Goal: Task Accomplishment & Management: Use online tool/utility

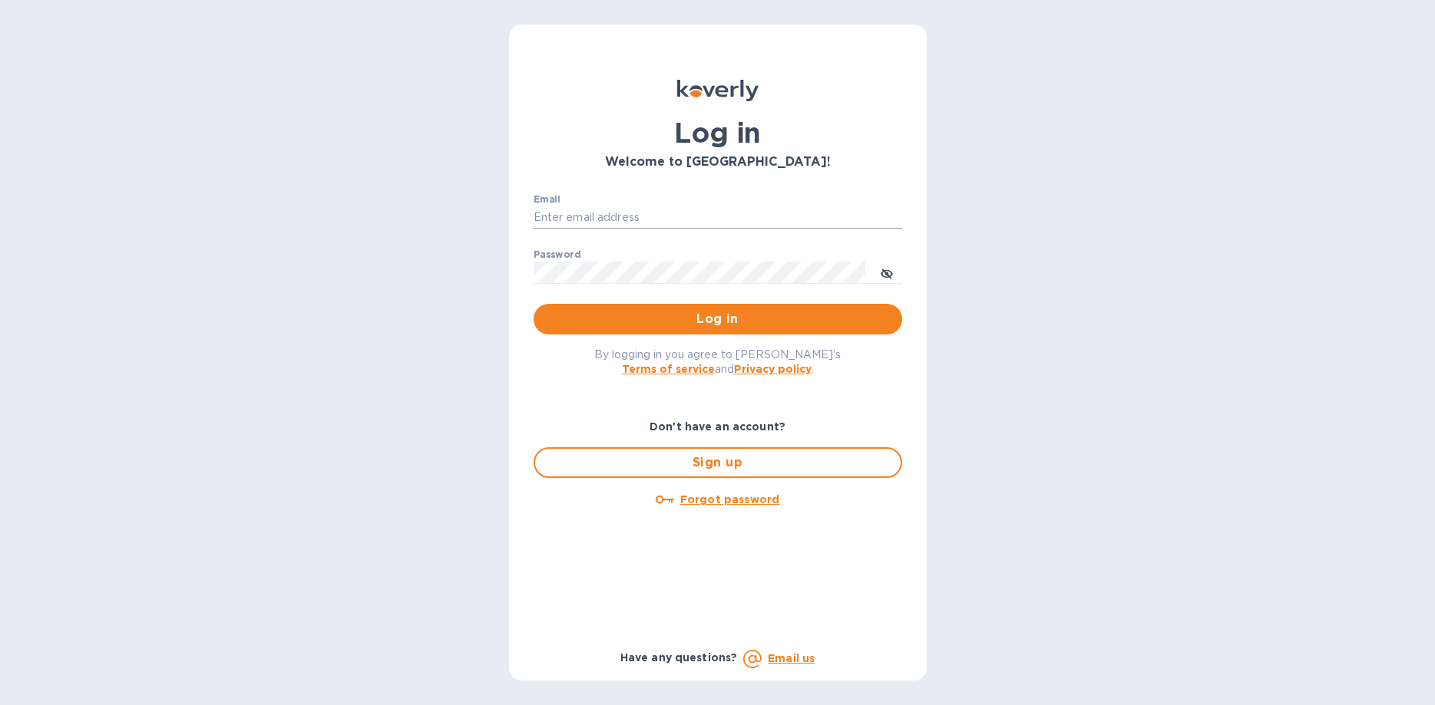
click at [606, 216] on input "Email" at bounding box center [717, 217] width 368 height 23
type input "jmxenakis@yahoo.com"
click at [719, 319] on span "Log in" at bounding box center [718, 319] width 344 height 18
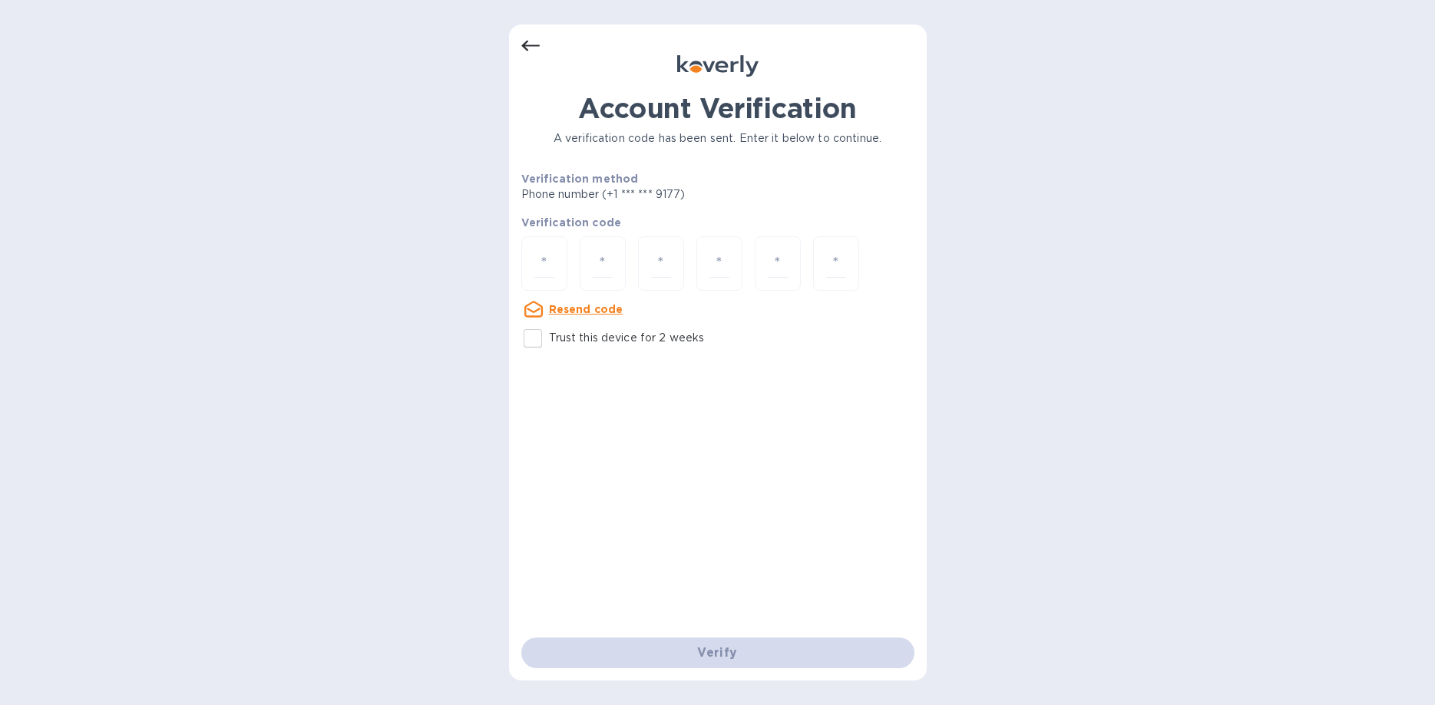
click at [434, 118] on div "Account Verification A verification code has been sent. Enter it below to conti…" at bounding box center [717, 352] width 1435 height 705
click at [536, 339] on input "Trust this device for 2 weeks" at bounding box center [533, 338] width 32 height 32
checkbox input "true"
click at [536, 269] on input "number" at bounding box center [544, 263] width 20 height 28
type input "2"
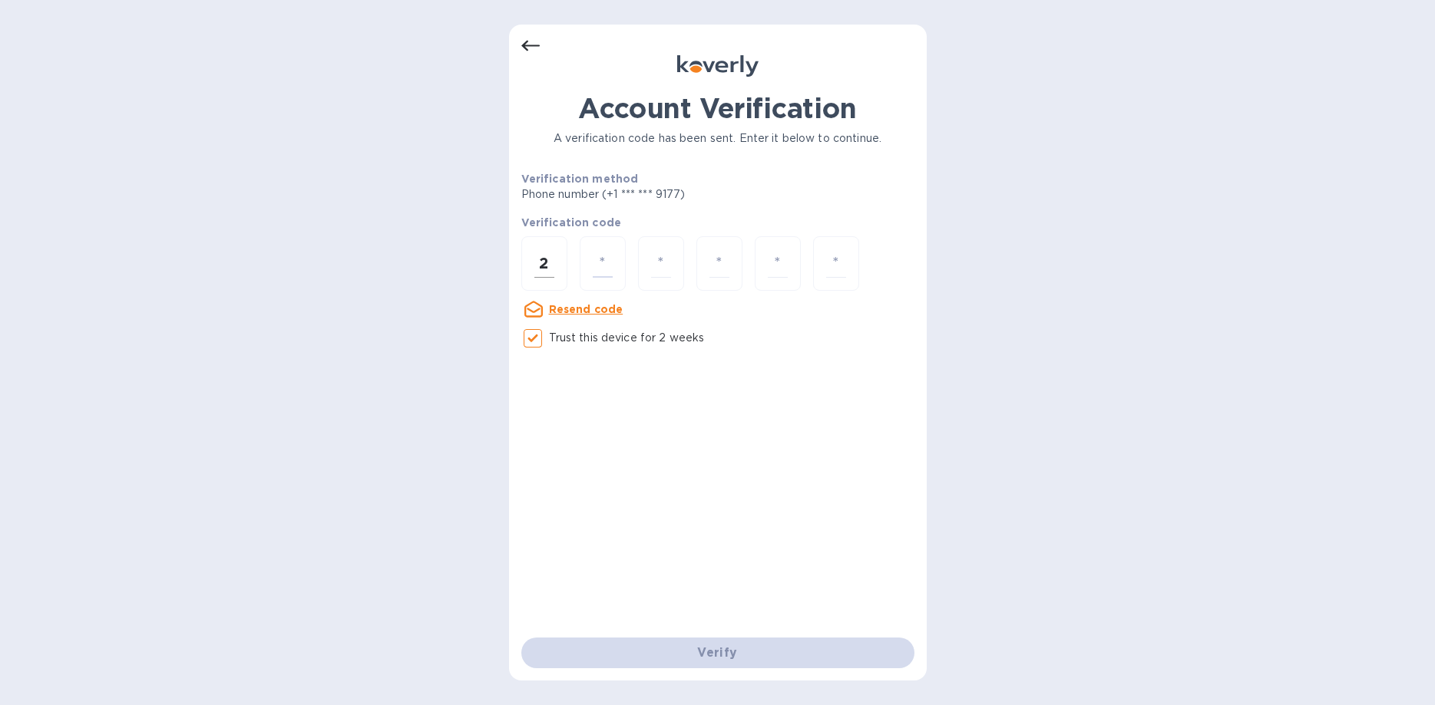
type input "4"
type input "5"
type input "3"
type input "7"
type input "6"
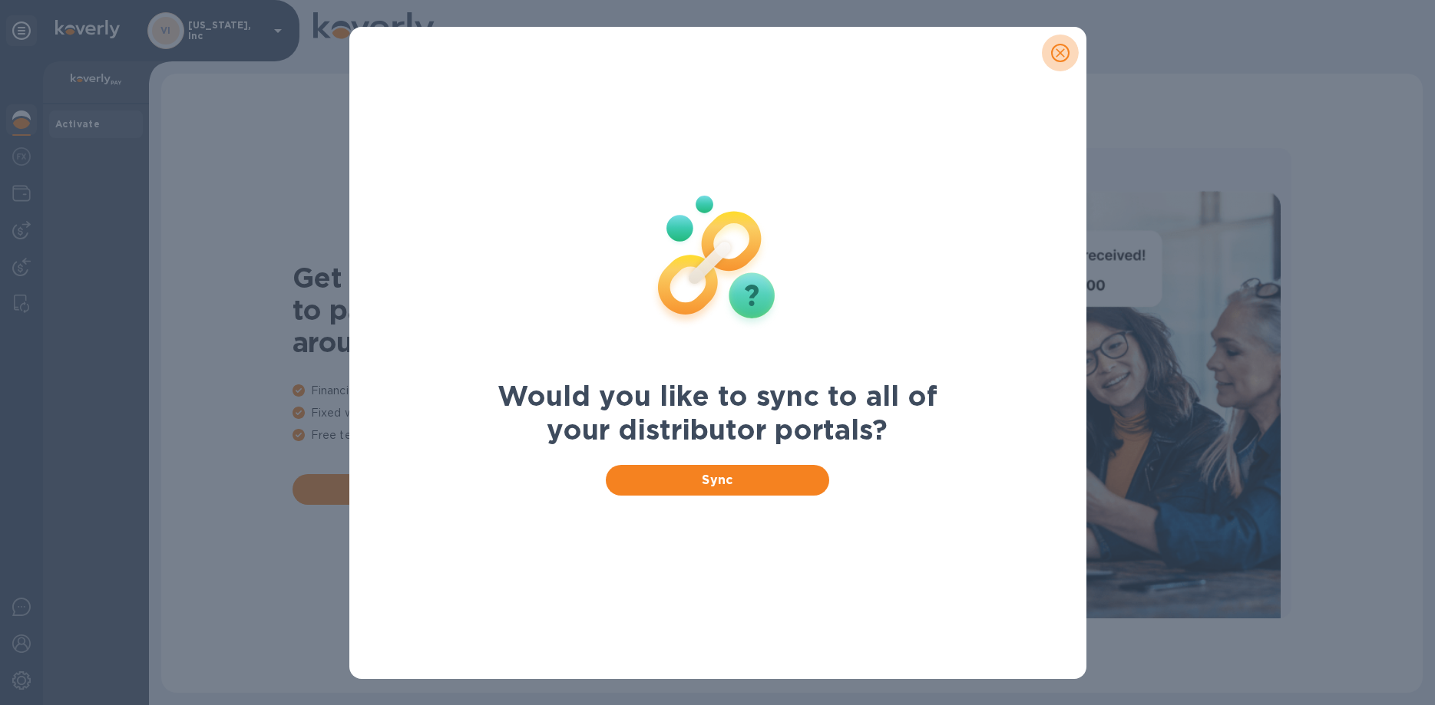
click at [1059, 51] on icon "close" at bounding box center [1059, 52] width 15 height 15
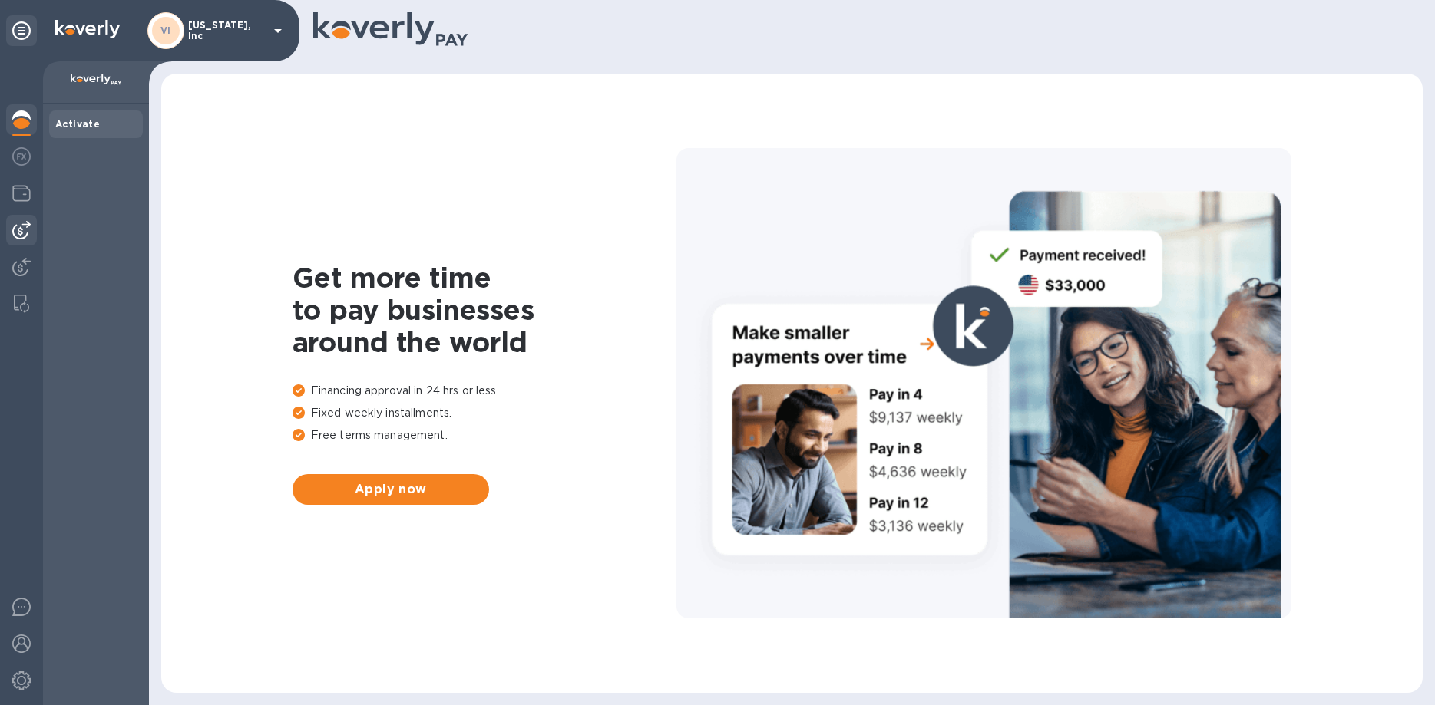
click at [21, 229] on img at bounding box center [21, 230] width 18 height 18
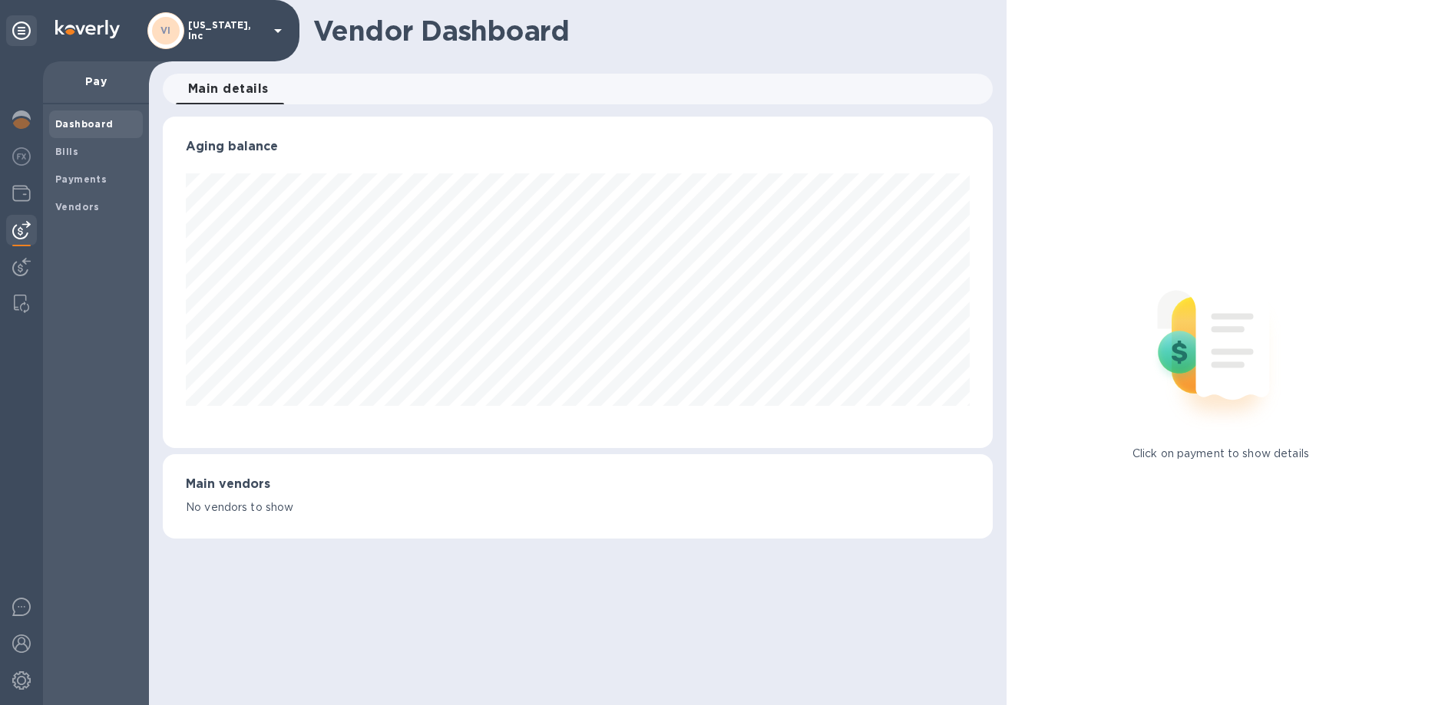
scroll to position [332, 829]
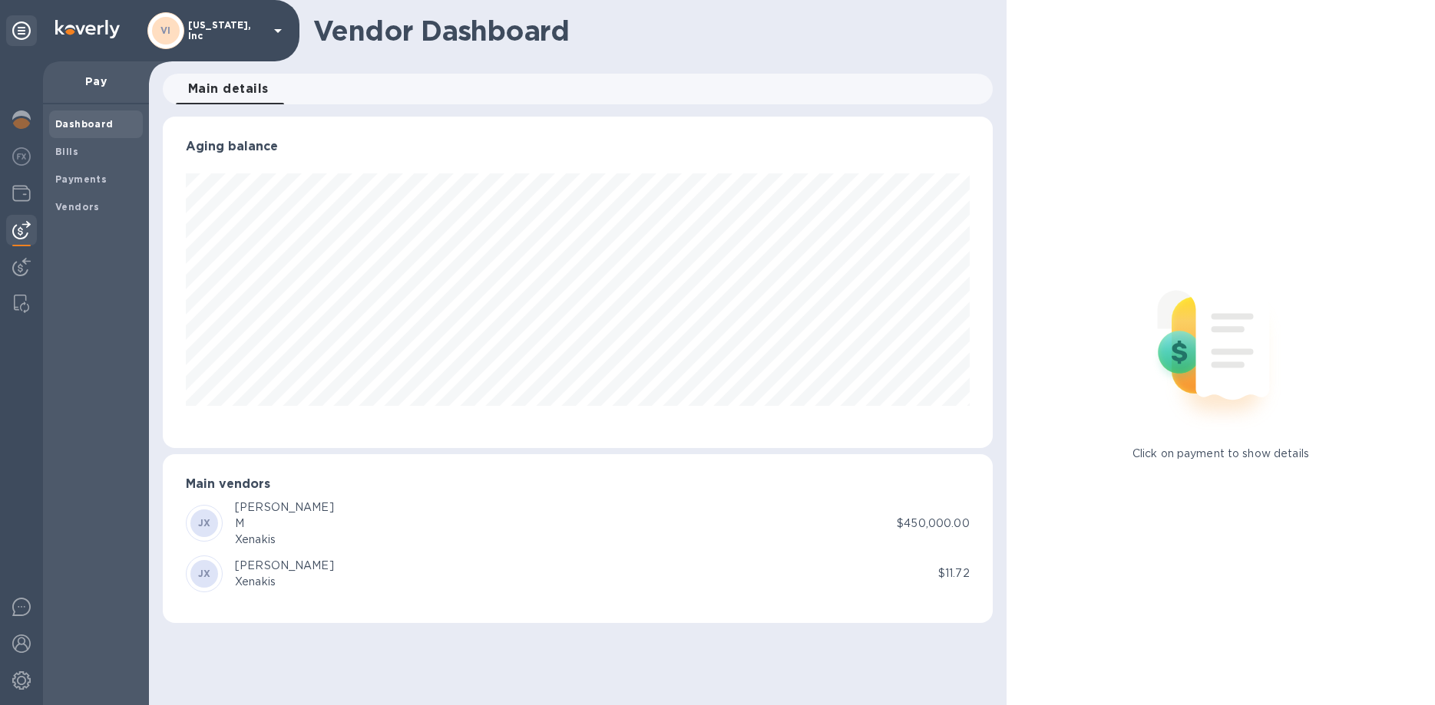
click at [247, 526] on div "M" at bounding box center [284, 524] width 99 height 16
click at [72, 150] on b "Bills" at bounding box center [66, 152] width 23 height 12
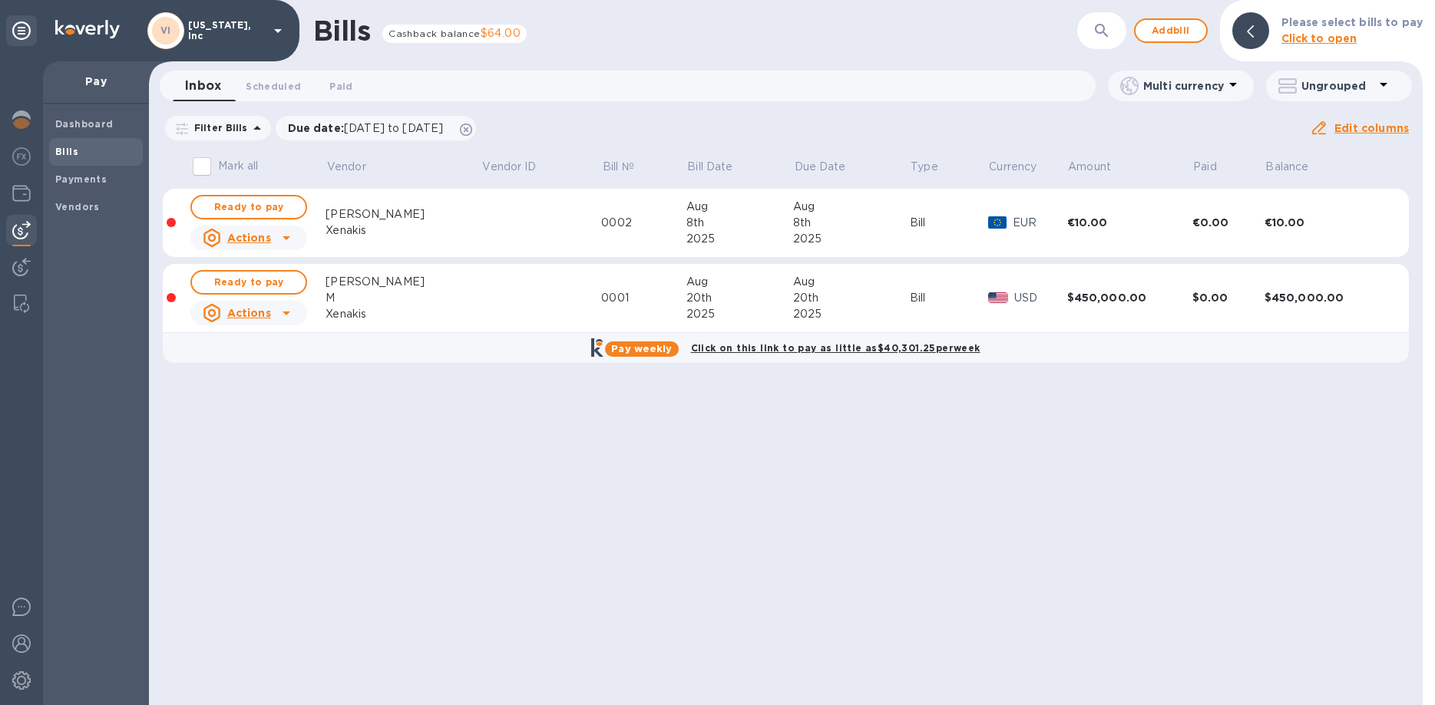
click at [740, 292] on div "20th" at bounding box center [739, 298] width 107 height 16
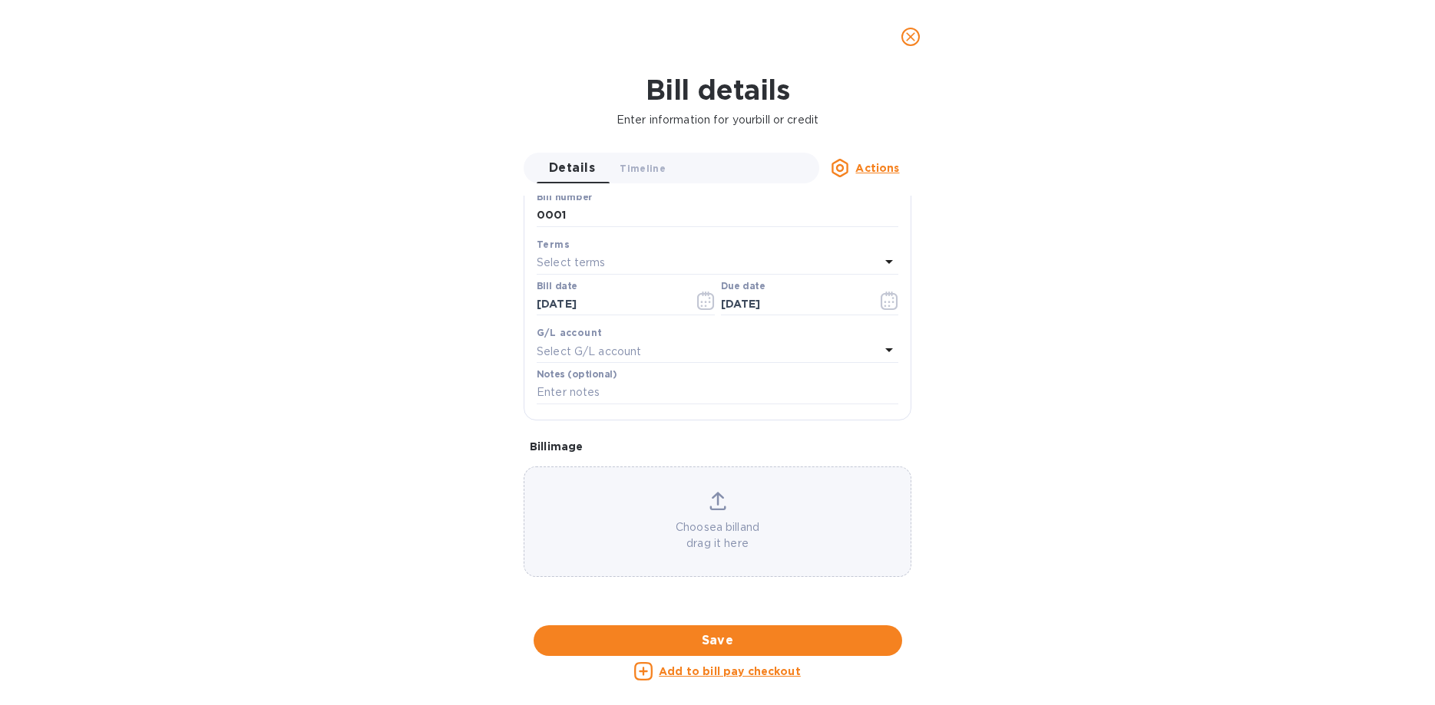
scroll to position [321, 0]
click at [699, 664] on p "Add to bill pay checkout" at bounding box center [730, 671] width 142 height 15
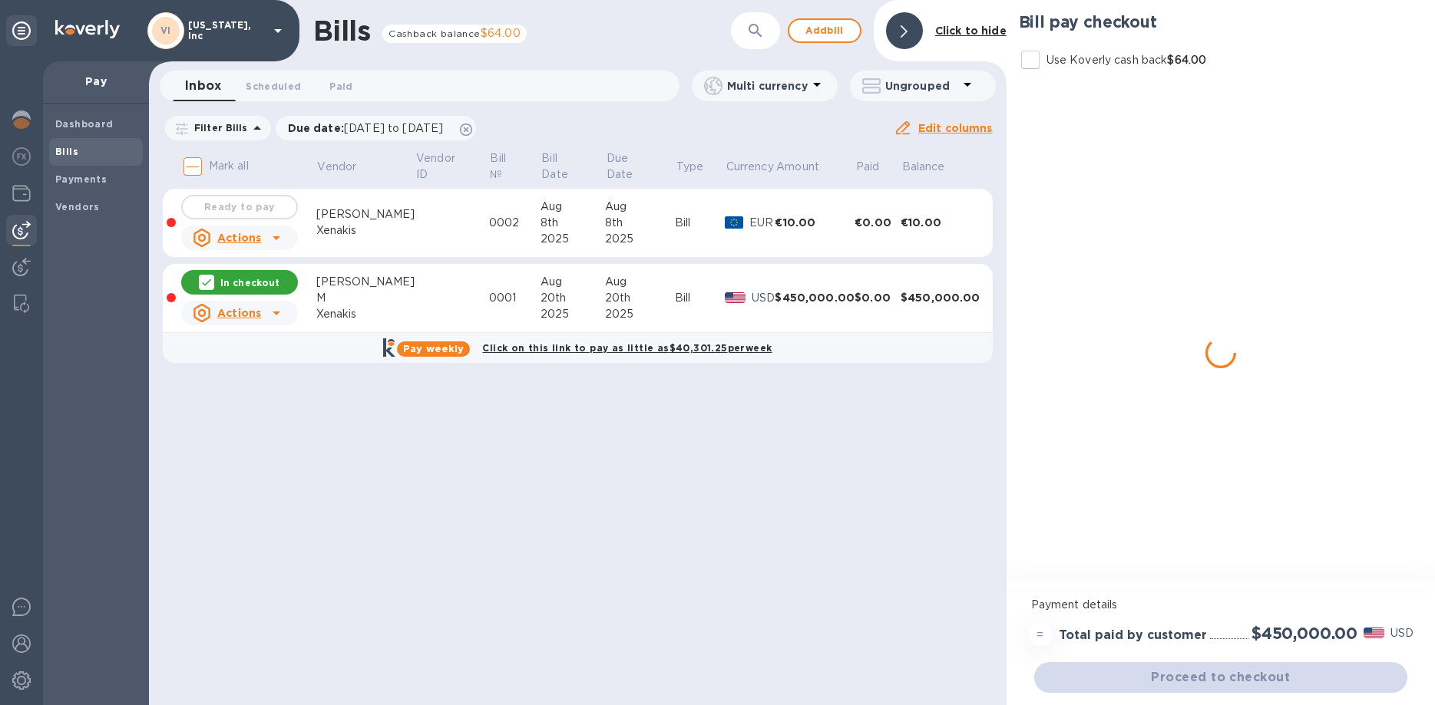
scroll to position [0, 0]
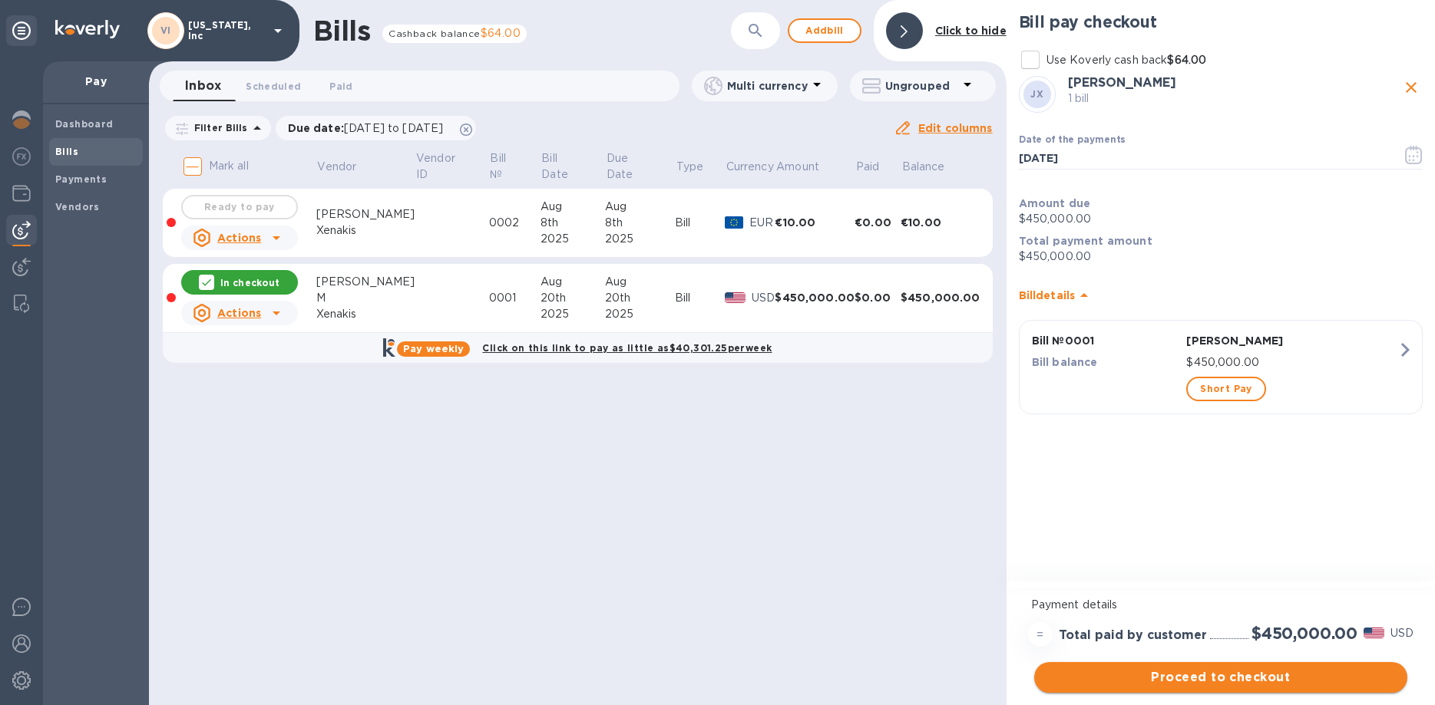
click at [1220, 679] on span "Proceed to checkout" at bounding box center [1220, 678] width 348 height 18
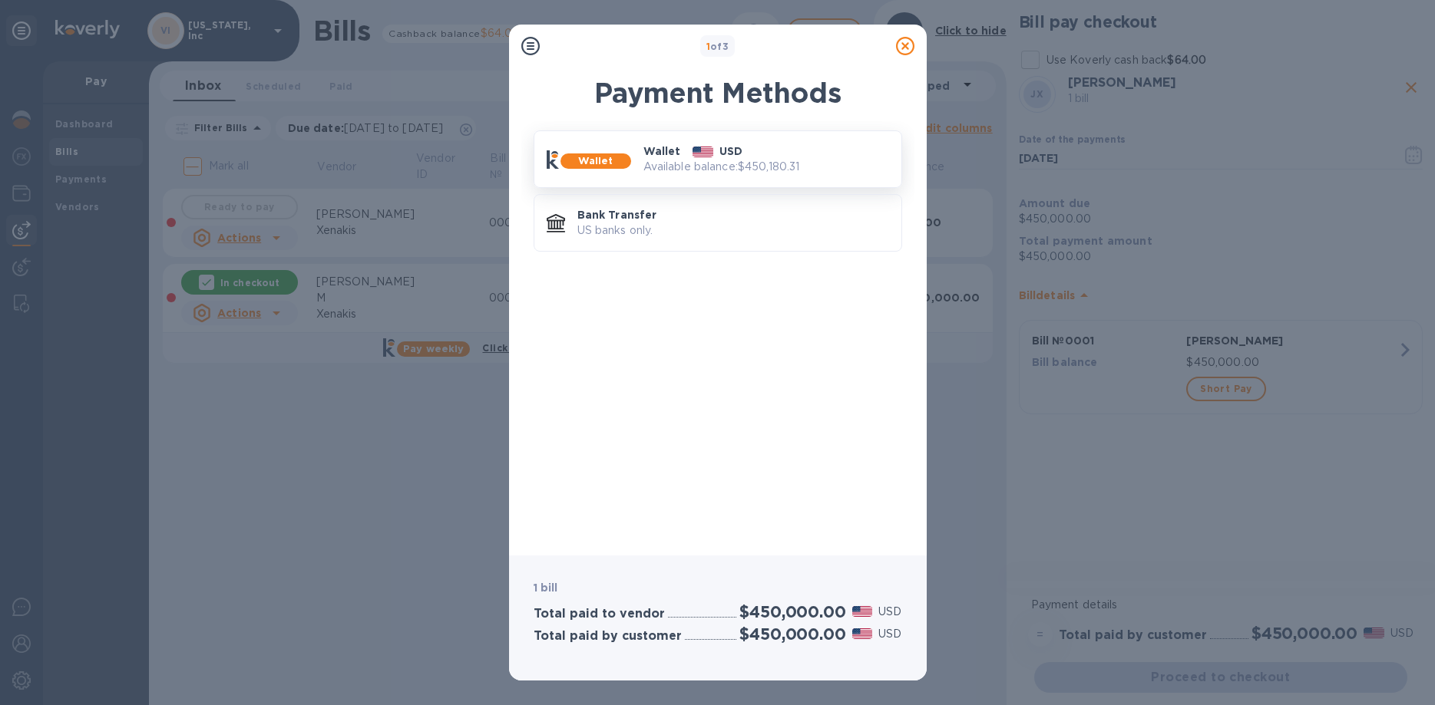
click at [674, 155] on p "Wallet" at bounding box center [662, 151] width 38 height 15
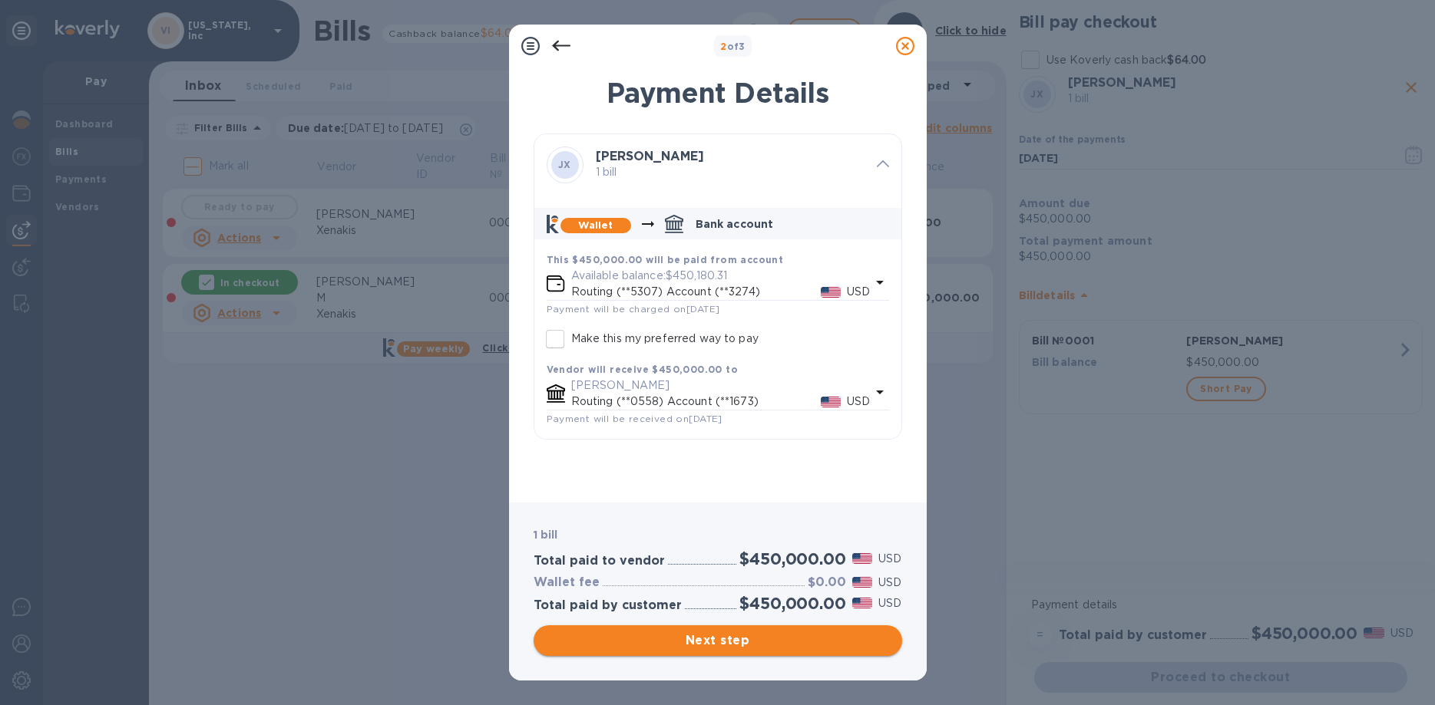
click at [677, 639] on span "Next step" at bounding box center [718, 641] width 344 height 18
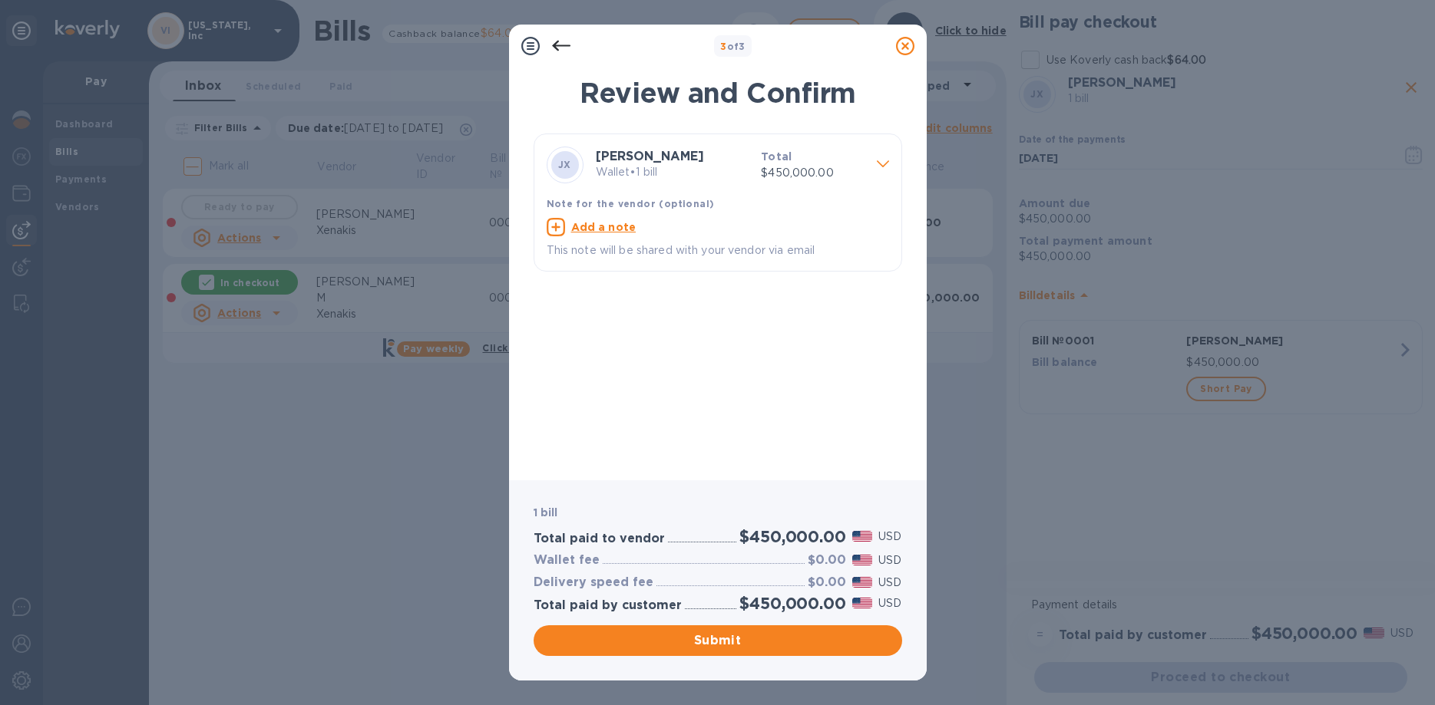
click at [553, 43] on icon at bounding box center [561, 46] width 18 height 18
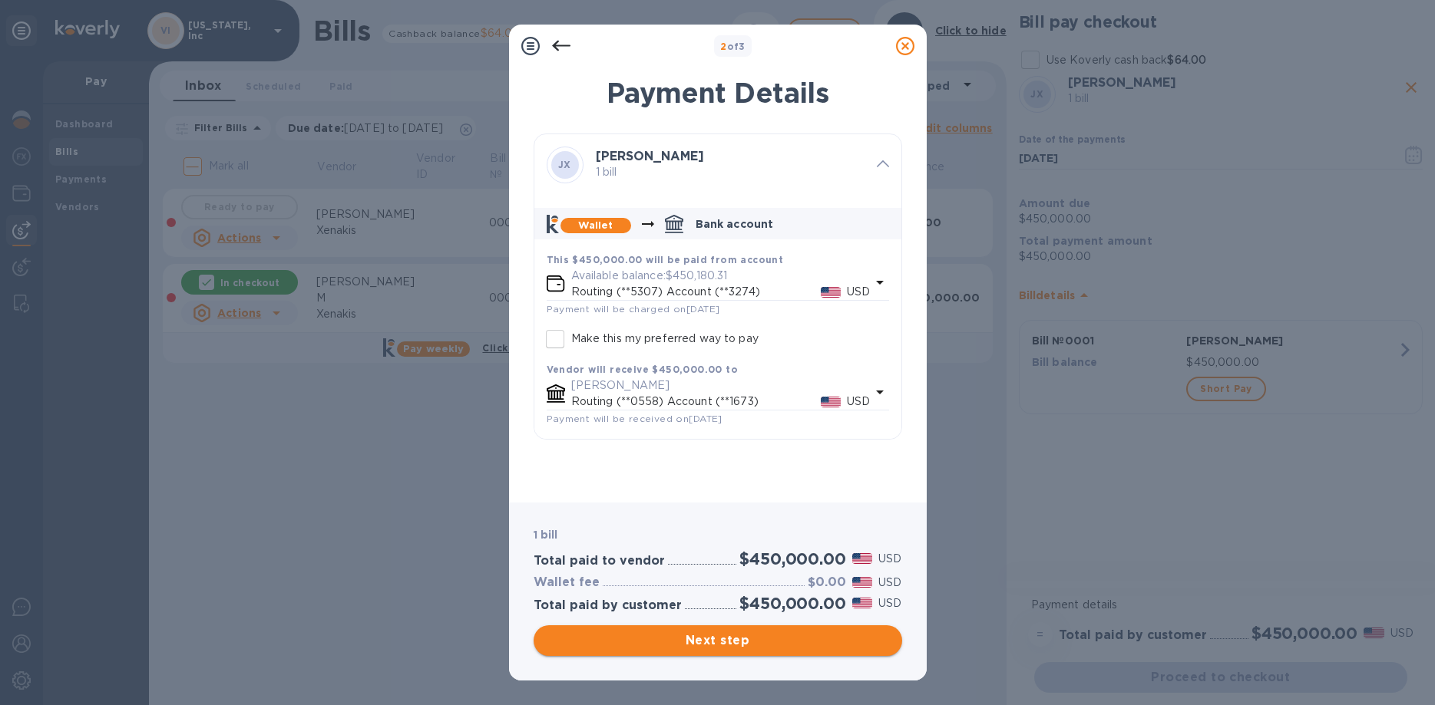
click at [712, 644] on span "Next step" at bounding box center [718, 641] width 344 height 18
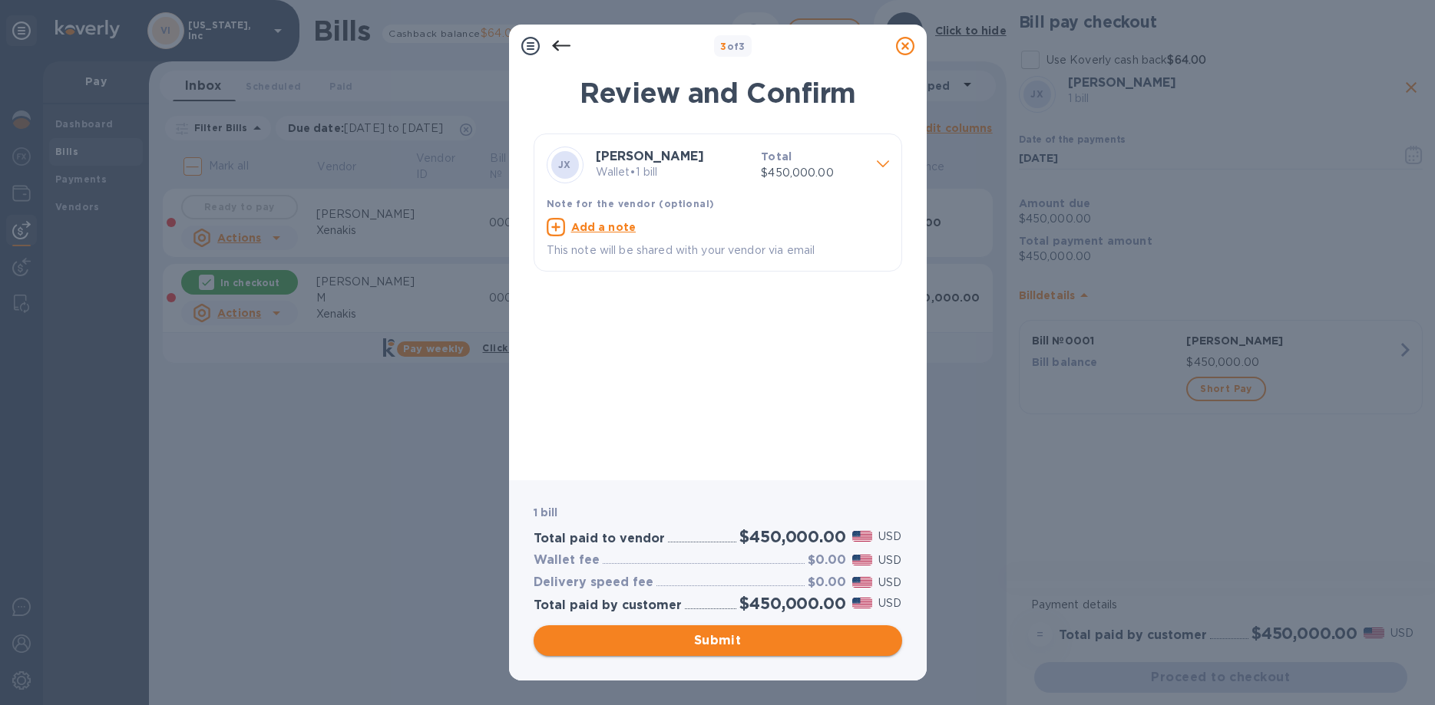
click at [712, 644] on span "Submit" at bounding box center [718, 641] width 344 height 18
